Goal: Transaction & Acquisition: Obtain resource

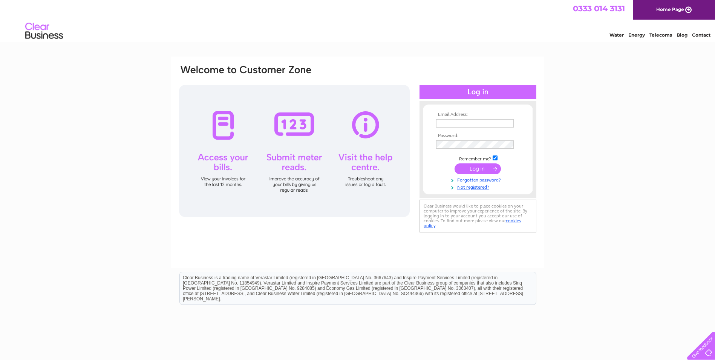
type input "[EMAIL_ADDRESS][DOMAIN_NAME]"
click at [476, 169] on input "submit" at bounding box center [478, 168] width 46 height 11
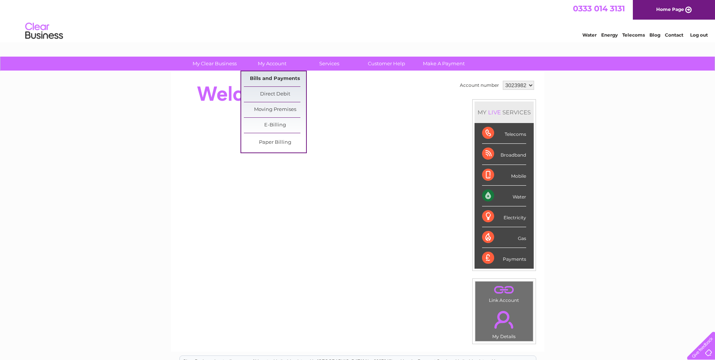
click at [274, 77] on link "Bills and Payments" at bounding box center [275, 78] width 62 height 15
click at [280, 79] on link "Bills and Payments" at bounding box center [275, 78] width 62 height 15
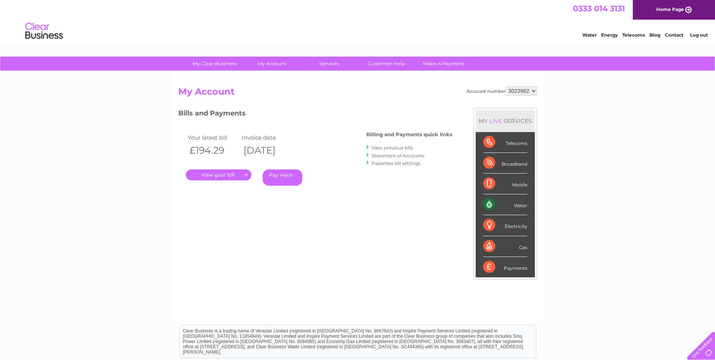
click at [241, 175] on link "." at bounding box center [219, 174] width 66 height 11
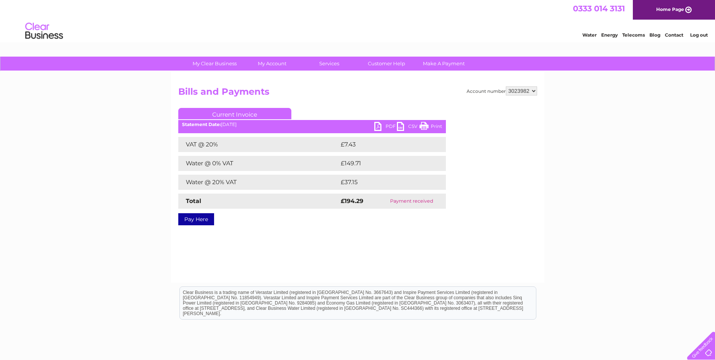
click at [385, 127] on link "PDF" at bounding box center [385, 127] width 23 height 11
click at [654, 120] on div "My Clear Business Login Details My Details My Preferences Link Account My Accou…" at bounding box center [357, 234] width 715 height 355
